Goal: Obtain resource: Obtain resource

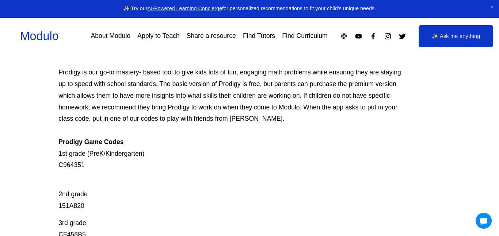
scroll to position [53, 0]
drag, startPoint x: 56, startPoint y: 204, endPoint x: 86, endPoint y: 208, distance: 30.7
copy p "151A820"
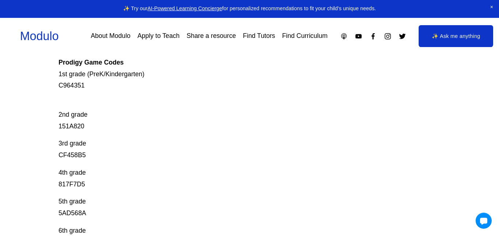
scroll to position [134, 0]
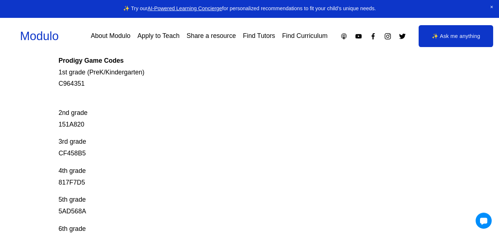
drag, startPoint x: 48, startPoint y: 148, endPoint x: 92, endPoint y: 153, distance: 44.5
click at [92, 153] on div "Prodigy Game Codes Prodigy is our go-to mastery- based tool to give kids lots o…" at bounding box center [249, 174] width 499 height 440
click at [86, 154] on p "3rd grade CF458B5" at bounding box center [229, 147] width 343 height 23
click at [77, 154] on p "3rd grade CF458B5" at bounding box center [229, 147] width 343 height 23
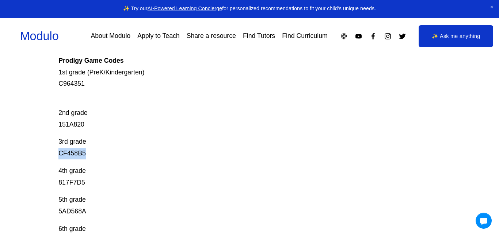
click at [77, 154] on p "3rd grade CF458B5" at bounding box center [229, 147] width 343 height 23
click at [136, 156] on p "3rd grade CF458B5" at bounding box center [229, 147] width 343 height 23
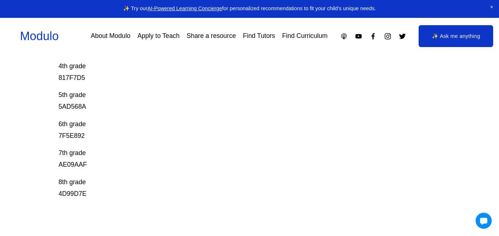
scroll to position [250, 0]
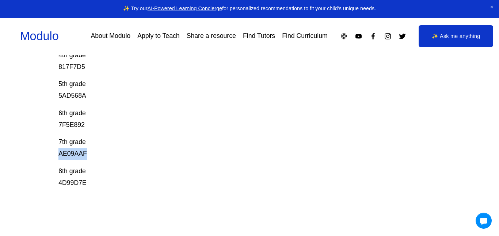
drag, startPoint x: 46, startPoint y: 155, endPoint x: 99, endPoint y: 153, distance: 52.3
click at [99, 153] on div "Prodigy Game Codes Prodigy is our go-to mastery- based tool to give kids lots o…" at bounding box center [249, 58] width 499 height 440
copy p "AE09AAF"
drag, startPoint x: 46, startPoint y: 126, endPoint x: 125, endPoint y: 126, distance: 79.2
click at [125, 126] on div "Prodigy Game Codes Prodigy is our go-to mastery- based tool to give kids lots o…" at bounding box center [249, 58] width 499 height 440
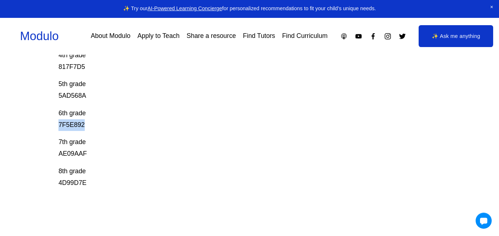
copy p "7F5E892"
drag, startPoint x: 48, startPoint y: 89, endPoint x: 116, endPoint y: 99, distance: 68.5
click at [116, 99] on div "Prodigy Game Codes Prodigy is our go-to mastery- based tool to give kids lots o…" at bounding box center [249, 58] width 499 height 440
click at [116, 99] on p "5th grade 5AD568A" at bounding box center [229, 89] width 343 height 23
drag, startPoint x: 32, startPoint y: 93, endPoint x: 98, endPoint y: 93, distance: 65.3
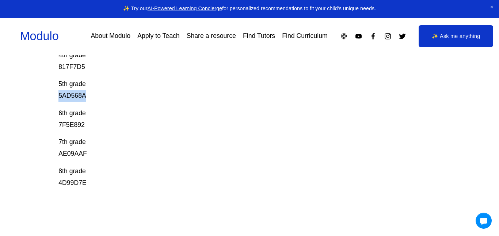
click at [98, 93] on div "Prodigy Game Codes Prodigy is our go-to mastery- based tool to give kids lots o…" at bounding box center [249, 58] width 499 height 440
copy p "5AD568A"
